Goal: Transaction & Acquisition: Subscribe to service/newsletter

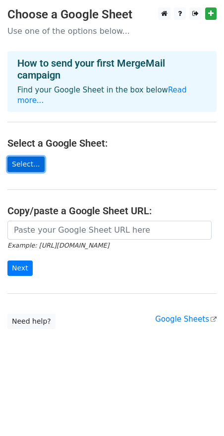
click at [28, 157] on link "Select..." at bounding box center [25, 163] width 37 height 15
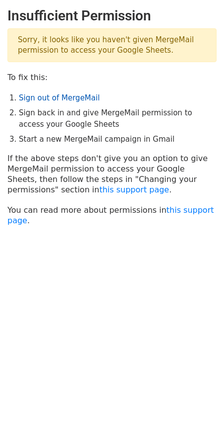
click at [68, 99] on link "Sign out of MergeMail" at bounding box center [59, 97] width 81 height 9
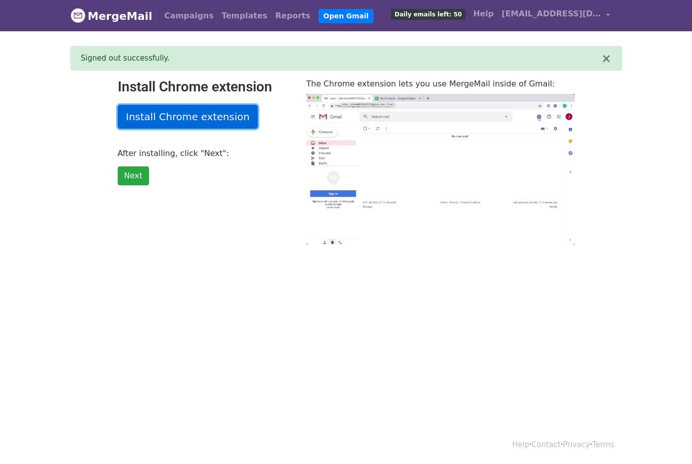
click at [165, 120] on link "Install Chrome extension" at bounding box center [188, 117] width 141 height 24
type input "15.27"
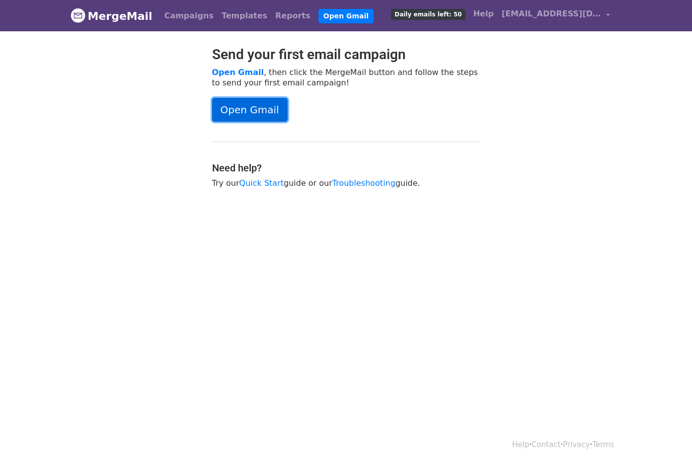
click at [261, 106] on link "Open Gmail" at bounding box center [249, 110] width 75 height 24
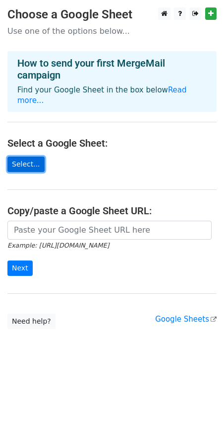
click at [26, 158] on link "Select..." at bounding box center [25, 163] width 37 height 15
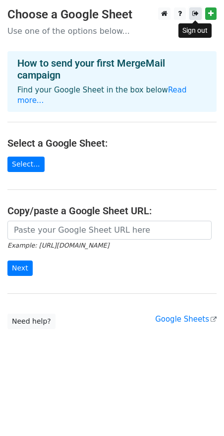
click at [198, 15] on icon at bounding box center [196, 13] width 6 height 7
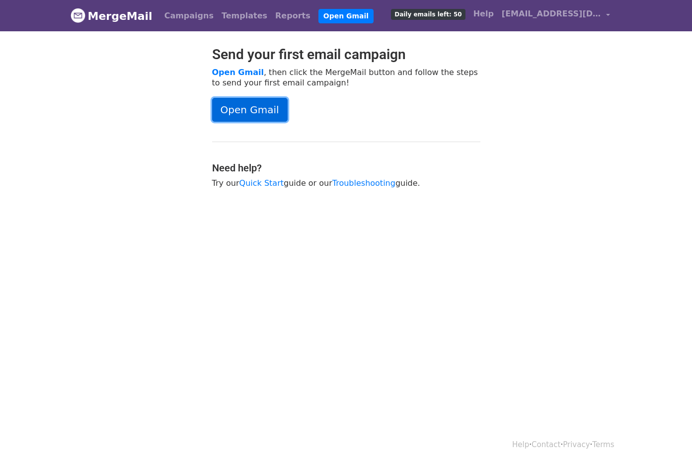
click at [263, 111] on link "Open Gmail" at bounding box center [249, 110] width 75 height 24
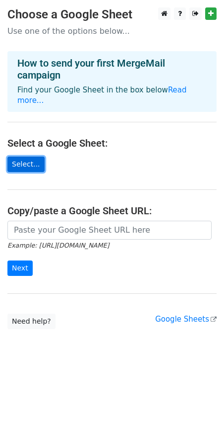
click at [27, 157] on link "Select..." at bounding box center [25, 163] width 37 height 15
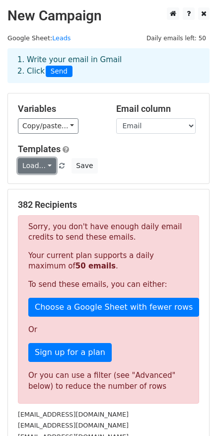
click at [43, 164] on link "Load..." at bounding box center [37, 165] width 38 height 15
click at [42, 164] on link "Load..." at bounding box center [37, 165] width 38 height 15
click at [43, 169] on link "Load..." at bounding box center [37, 165] width 38 height 15
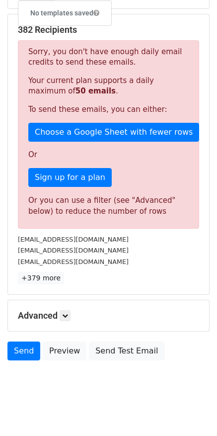
scroll to position [184, 0]
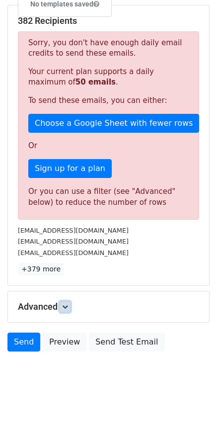
click at [67, 308] on icon at bounding box center [65, 306] width 6 height 6
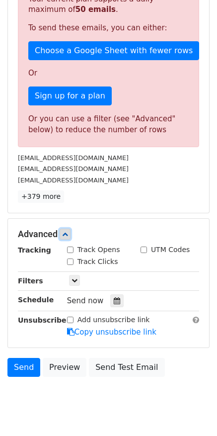
scroll to position [282, 0]
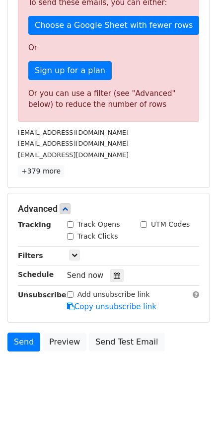
click at [71, 224] on input "Track Opens" at bounding box center [70, 224] width 6 height 6
checkbox input "true"
click at [71, 237] on input "Track Clicks" at bounding box center [70, 236] width 6 height 6
checkbox input "true"
click at [144, 225] on input "UTM Codes" at bounding box center [144, 224] width 6 height 6
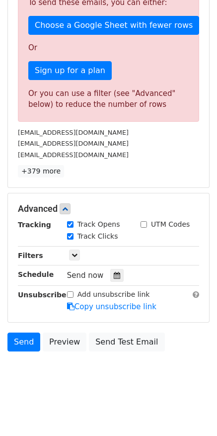
checkbox input "true"
click at [74, 254] on icon at bounding box center [75, 255] width 6 height 6
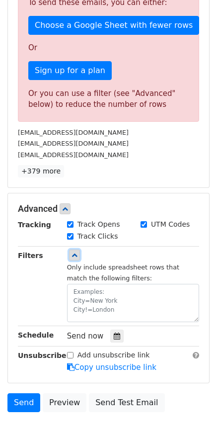
click at [74, 254] on icon at bounding box center [75, 255] width 6 height 6
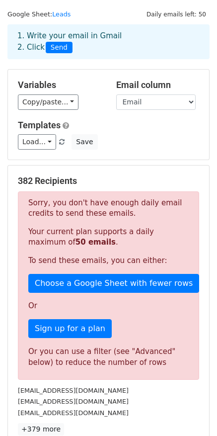
scroll to position [0, 0]
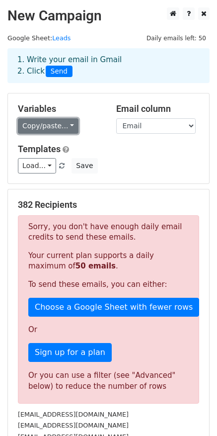
click at [55, 131] on link "Copy/paste..." at bounding box center [48, 125] width 61 height 15
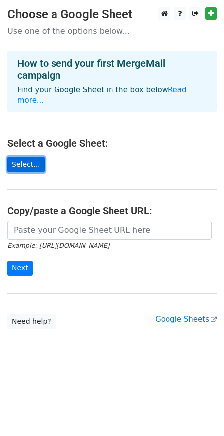
click at [25, 156] on link "Select..." at bounding box center [25, 163] width 37 height 15
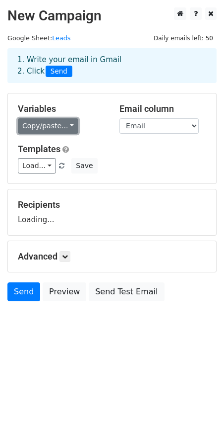
click at [53, 126] on link "Copy/paste..." at bounding box center [48, 125] width 61 height 15
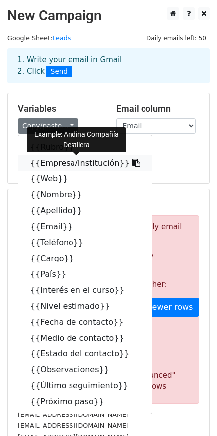
click at [132, 163] on icon at bounding box center [136, 162] width 8 height 8
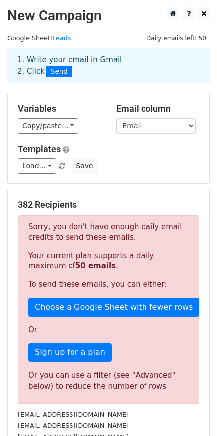
click at [148, 152] on h5 "Templates" at bounding box center [108, 149] width 181 height 11
click at [128, 130] on select "Rubro Empresa/Institución Web Nombre Apellido Email Teléfono Cargo País Interés…" at bounding box center [155, 125] width 79 height 15
click at [116, 118] on select "Rubro Empresa/Institución Web Nombre Apellido Email Teléfono Cargo País Interés…" at bounding box center [155, 125] width 79 height 15
click at [110, 144] on h5 "Templates" at bounding box center [108, 149] width 181 height 11
click at [46, 164] on link "Load..." at bounding box center [37, 165] width 38 height 15
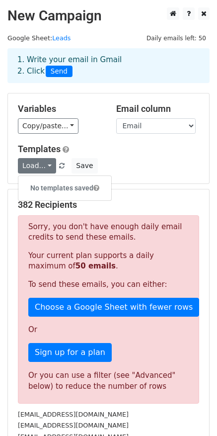
click at [100, 145] on h5 "Templates" at bounding box center [108, 149] width 181 height 11
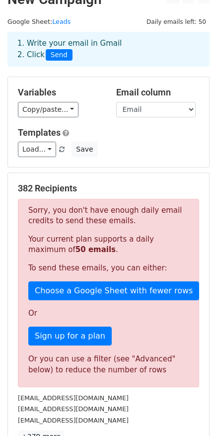
scroll to position [32, 0]
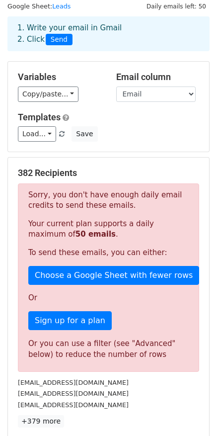
click at [127, 126] on div "Templates Load... No templates saved Save" at bounding box center [108, 127] width 196 height 30
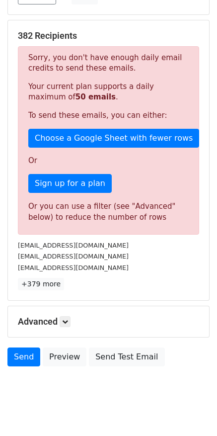
scroll to position [171, 0]
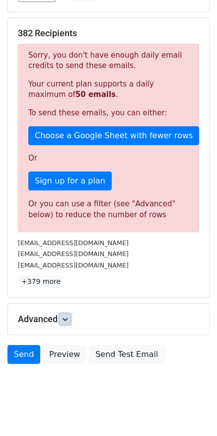
click at [65, 322] on icon at bounding box center [65, 319] width 6 height 6
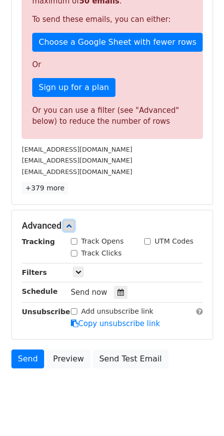
scroll to position [282, 0]
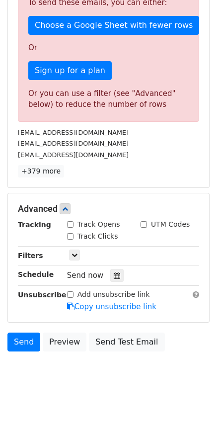
click at [72, 224] on input "Track Opens" at bounding box center [70, 224] width 6 height 6
checkbox input "true"
click at [73, 237] on input "Track Clicks" at bounding box center [70, 236] width 6 height 6
checkbox input "true"
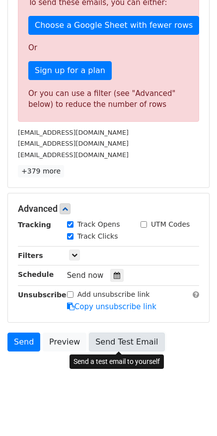
click at [93, 344] on link "Send Test Email" at bounding box center [126, 341] width 75 height 19
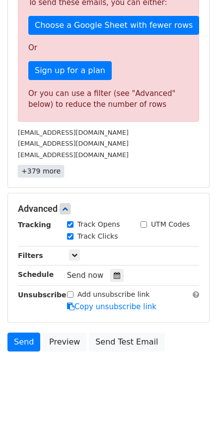
click at [38, 174] on link "+379 more" at bounding box center [41, 171] width 46 height 12
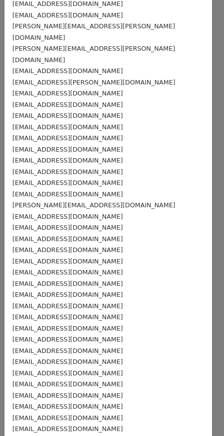
scroll to position [1177, 0]
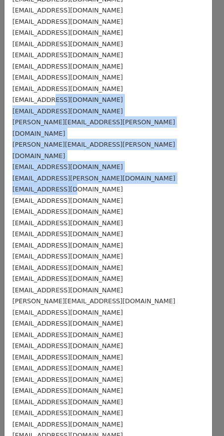
drag, startPoint x: 47, startPoint y: 56, endPoint x: 70, endPoint y: 118, distance: 66.3
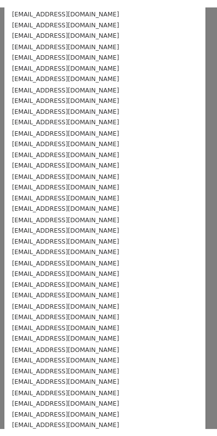
scroll to position [3923, 0]
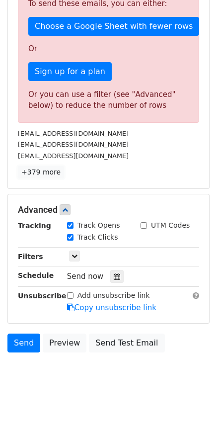
scroll to position [282, 0]
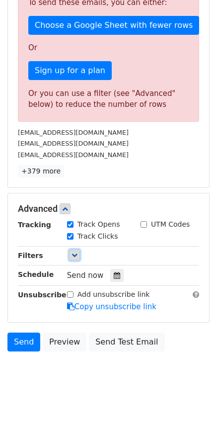
click at [74, 253] on icon at bounding box center [75, 255] width 6 height 6
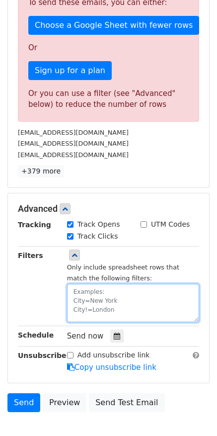
drag, startPoint x: 75, startPoint y: 293, endPoint x: 97, endPoint y: 293, distance: 21.9
click at [97, 293] on textarea at bounding box center [133, 303] width 132 height 38
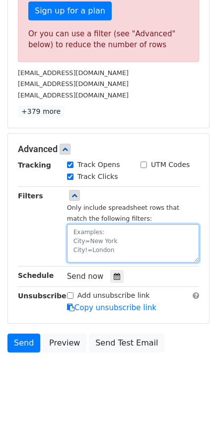
scroll to position [342, 0]
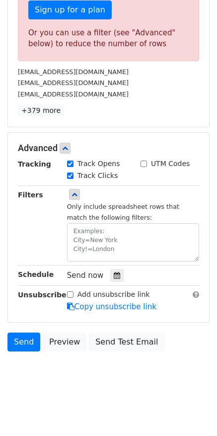
click at [38, 241] on div "Filters" at bounding box center [34, 225] width 49 height 72
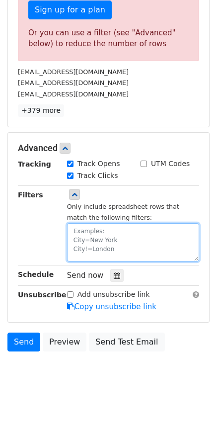
click at [78, 231] on textarea at bounding box center [133, 242] width 132 height 38
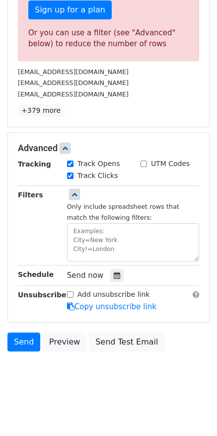
click at [57, 223] on div "Filters" at bounding box center [34, 225] width 49 height 72
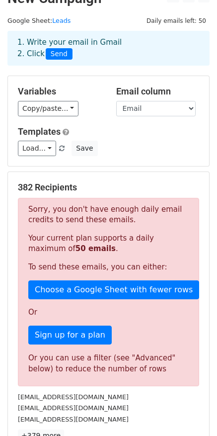
scroll to position [0, 0]
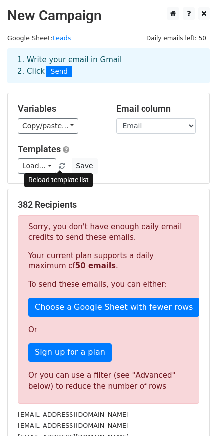
click at [60, 164] on span at bounding box center [61, 166] width 5 height 6
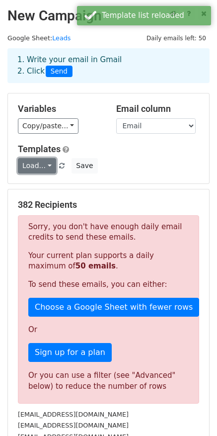
click at [47, 167] on link "Load..." at bounding box center [37, 165] width 38 height 15
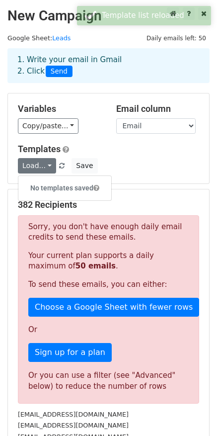
click at [96, 147] on h5 "Templates" at bounding box center [108, 149] width 181 height 11
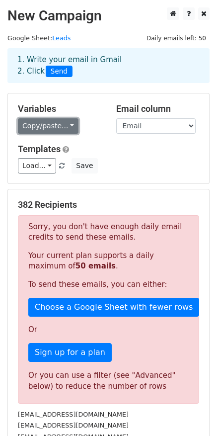
click at [67, 130] on link "Copy/paste..." at bounding box center [48, 125] width 61 height 15
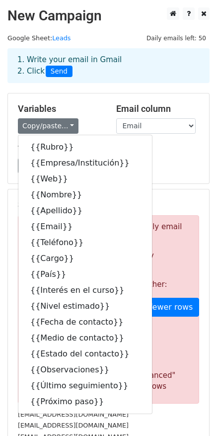
click at [92, 127] on div "Copy/paste... {{Rubro}} {{Empresa/Institución}} {{Web}} {{Nombre}} {{Apellido}}…" at bounding box center [59, 125] width 83 height 15
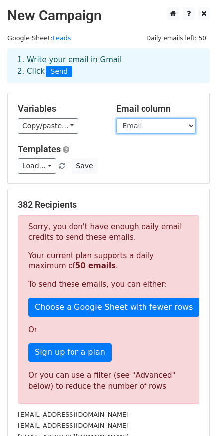
click at [123, 127] on select "Rubro Empresa/Institución Web Nombre Apellido Email Teléfono Cargo País Interés…" at bounding box center [155, 125] width 79 height 15
click at [61, 40] on link "Leads" at bounding box center [61, 37] width 18 height 7
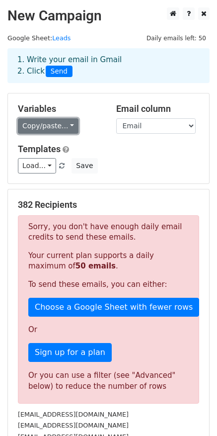
click at [61, 132] on link "Copy/paste..." at bounding box center [48, 125] width 61 height 15
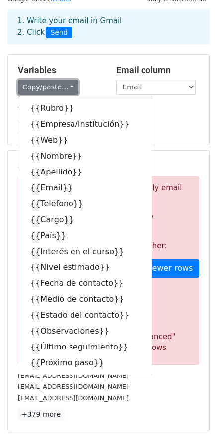
scroll to position [37, 0]
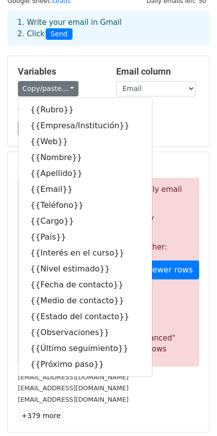
click at [89, 74] on h5 "Variables" at bounding box center [59, 71] width 83 height 11
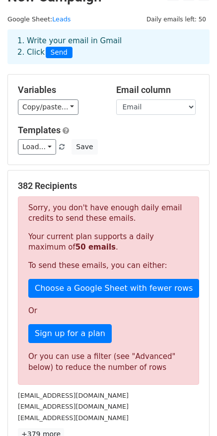
scroll to position [0, 0]
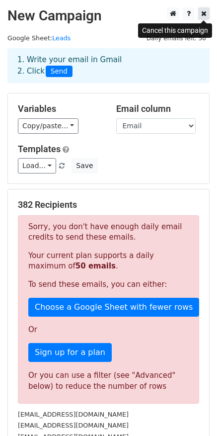
click at [206, 13] on icon at bounding box center [203, 13] width 5 height 7
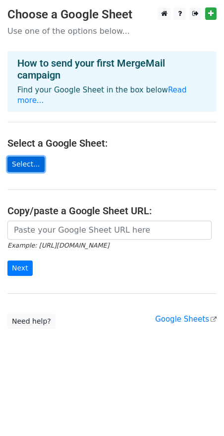
click at [29, 156] on link "Select..." at bounding box center [25, 163] width 37 height 15
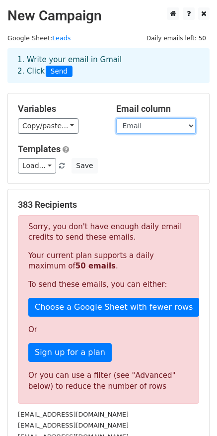
click at [131, 126] on select "Envio Rubro Empresa/Institución Web Nombre Apellido Email Teléfono Cargo País I…" at bounding box center [155, 125] width 79 height 15
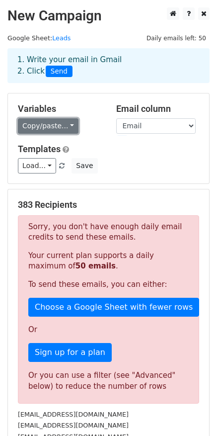
click at [55, 127] on link "Copy/paste..." at bounding box center [48, 125] width 61 height 15
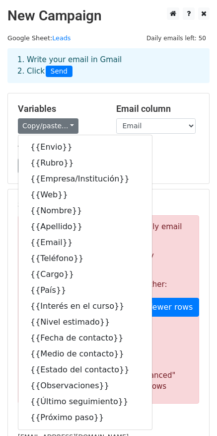
click at [104, 117] on div "Variables Copy/paste... {{Envio}} {{Rubro}} {{Empresa/Institución}} {{Web}} {{N…" at bounding box center [59, 118] width 98 height 30
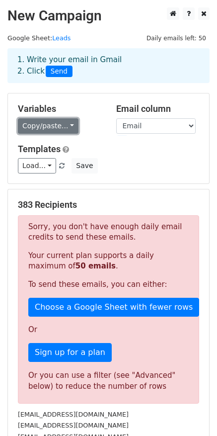
click at [62, 123] on link "Copy/paste..." at bounding box center [48, 125] width 61 height 15
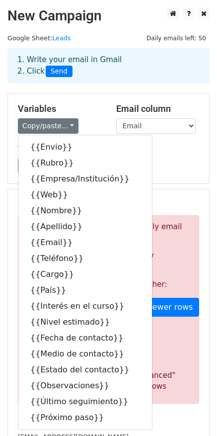
click at [92, 123] on div "Copy/paste... {{Envio}} {{Rubro}} {{Empresa/Institución}} {{Web}} {{Nombre}} {{…" at bounding box center [59, 125] width 83 height 15
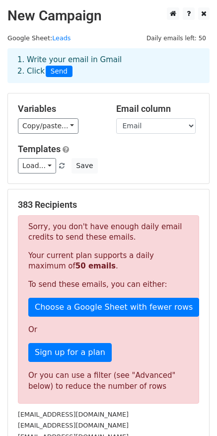
click at [107, 161] on div "Load... No templates saved Save" at bounding box center [108, 165] width 196 height 15
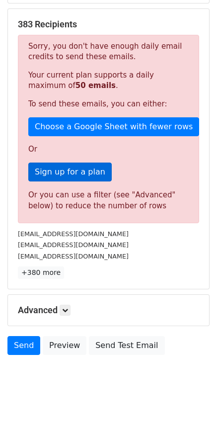
scroll to position [184, 0]
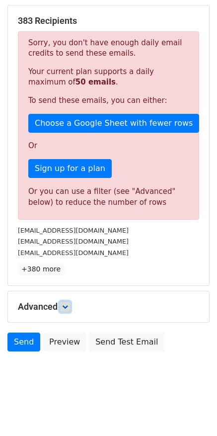
click at [68, 306] on icon at bounding box center [65, 306] width 6 height 6
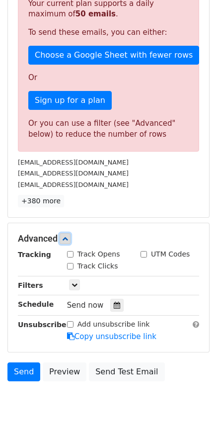
scroll to position [257, 0]
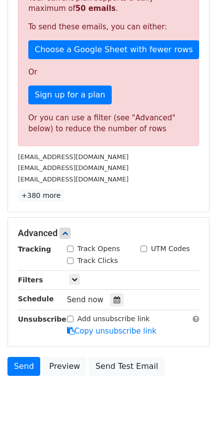
click at [70, 250] on input "Track Opens" at bounding box center [70, 248] width 6 height 6
checkbox input "true"
click at [69, 262] on input "Track Clicks" at bounding box center [70, 260] width 6 height 6
checkbox input "true"
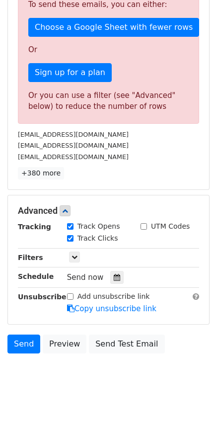
scroll to position [282, 0]
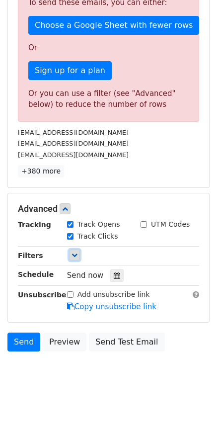
click at [73, 253] on icon at bounding box center [75, 255] width 6 height 6
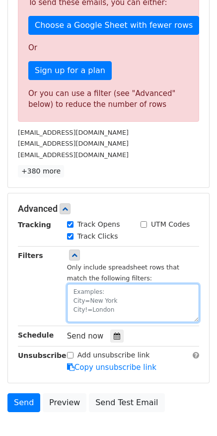
click at [78, 294] on textarea at bounding box center [133, 303] width 132 height 38
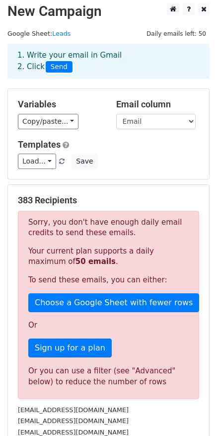
scroll to position [0, 0]
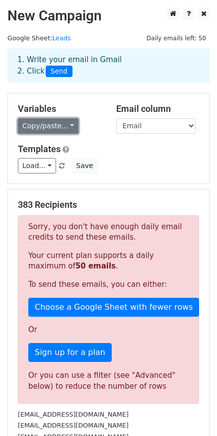
click at [62, 130] on link "Copy/paste..." at bounding box center [48, 125] width 61 height 15
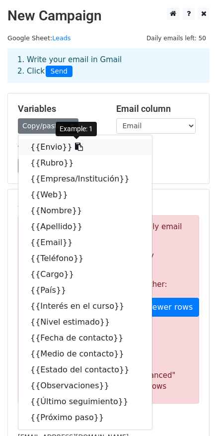
click at [75, 147] on icon at bounding box center [79, 147] width 8 height 8
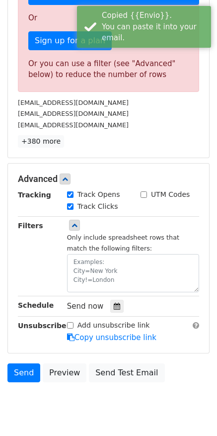
scroll to position [342, 0]
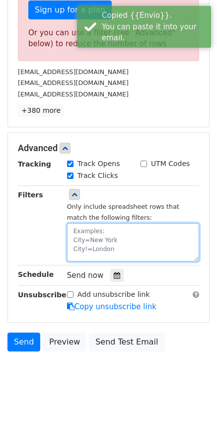
click at [75, 232] on textarea at bounding box center [133, 242] width 132 height 38
paste textarea "{{Envio}}"
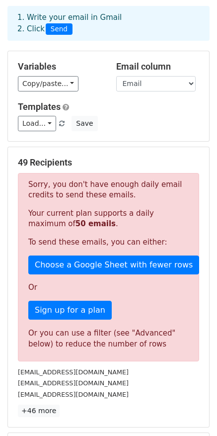
scroll to position [44, 0]
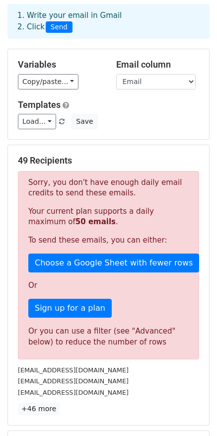
click at [128, 154] on div "49 Recipients Sorry, you don't have enough daily email credits to send these em…" at bounding box center [108, 285] width 201 height 280
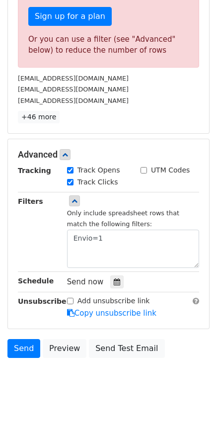
scroll to position [342, 0]
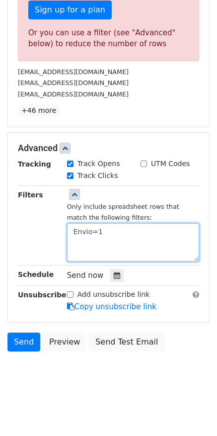
click at [104, 234] on textarea "Envio=1" at bounding box center [133, 242] width 132 height 38
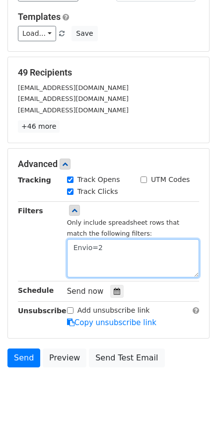
scroll to position [126, 0]
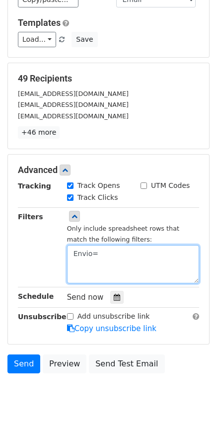
type textarea "Envio=1"
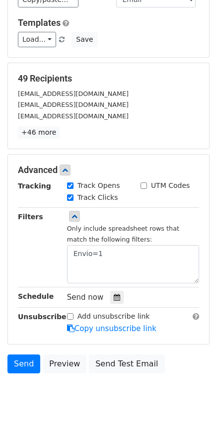
click at [48, 262] on div "Filters" at bounding box center [34, 247] width 49 height 72
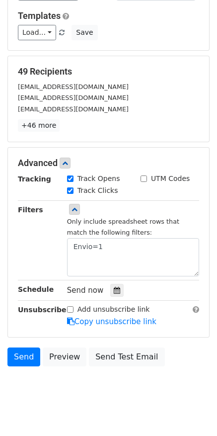
scroll to position [148, 0]
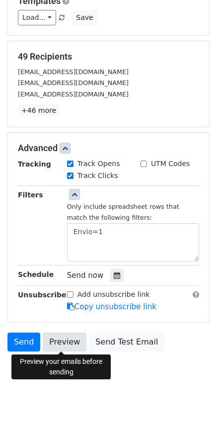
click at [64, 346] on link "Preview" at bounding box center [65, 341] width 44 height 19
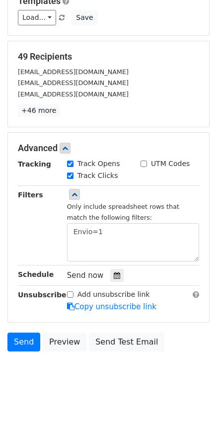
click at [83, 276] on span "Send now" at bounding box center [85, 275] width 37 height 9
click at [22, 342] on link "Send" at bounding box center [23, 341] width 33 height 19
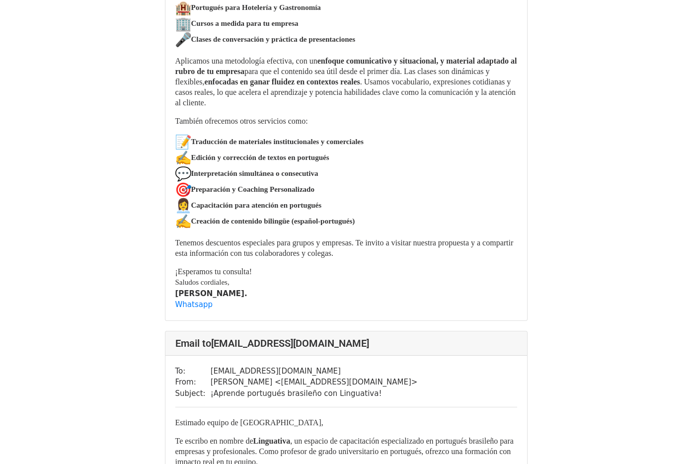
scroll to position [4684, 0]
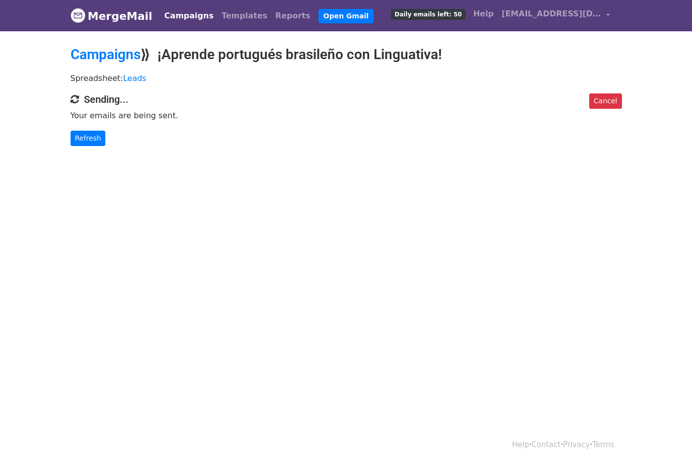
click at [210, 224] on html "MergeMail Campaigns Templates Reports Open Gmail Daily emails left: 50 Help [EM…" at bounding box center [346, 232] width 692 height 464
click at [87, 138] on link "Refresh" at bounding box center [88, 138] width 35 height 15
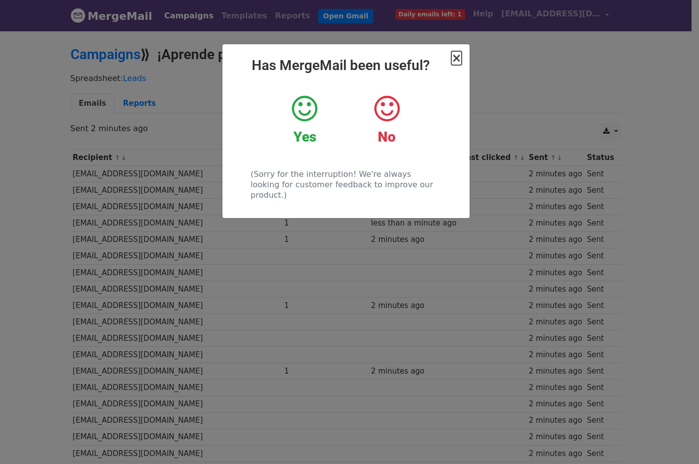
click at [458, 60] on span "×" at bounding box center [456, 58] width 10 height 14
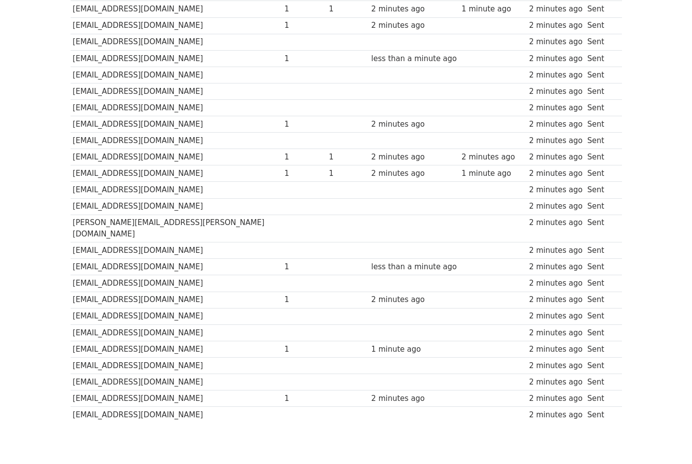
scroll to position [595, 0]
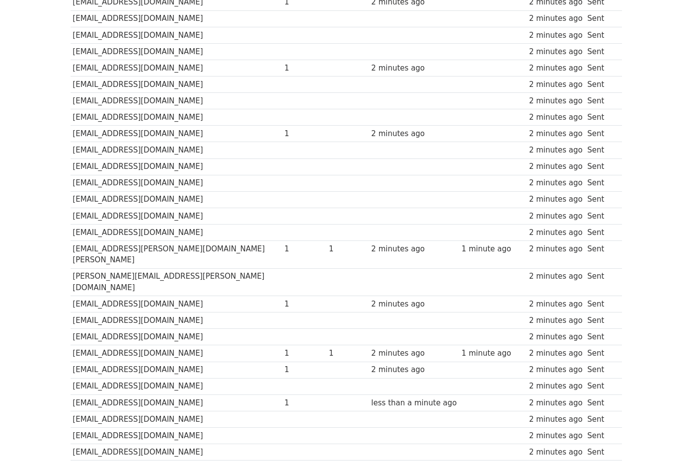
scroll to position [0, 0]
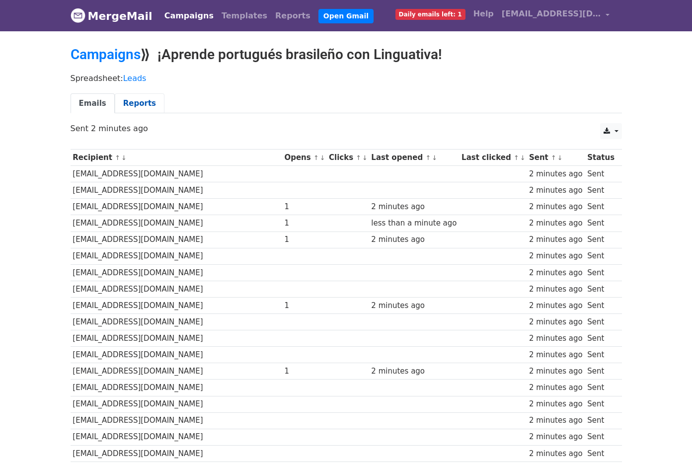
click at [140, 108] on link "Reports" at bounding box center [140, 103] width 50 height 20
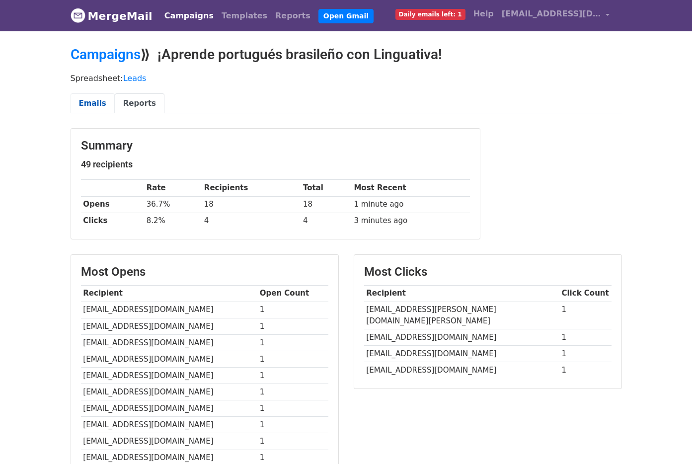
click at [93, 104] on link "Emails" at bounding box center [93, 103] width 44 height 20
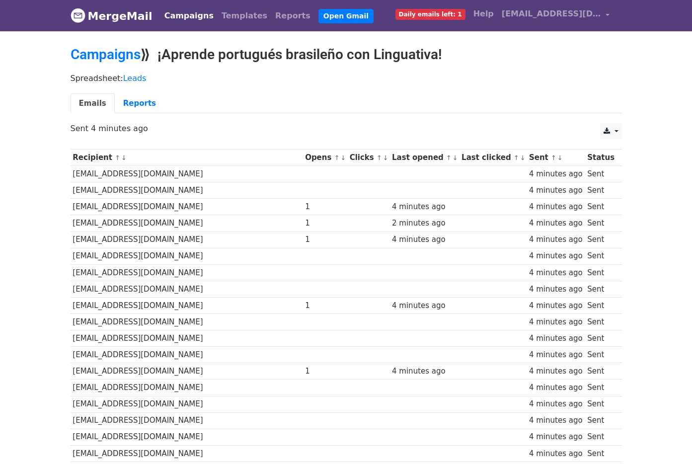
click at [458, 57] on h2 "Campaigns ⟫ ¡Aprende portugués brasileño con Linguativa!" at bounding box center [346, 54] width 551 height 17
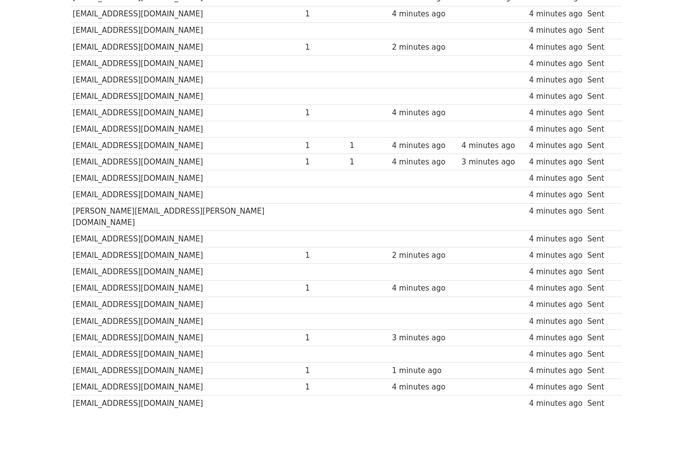
scroll to position [595, 0]
